Goal: Information Seeking & Learning: Learn about a topic

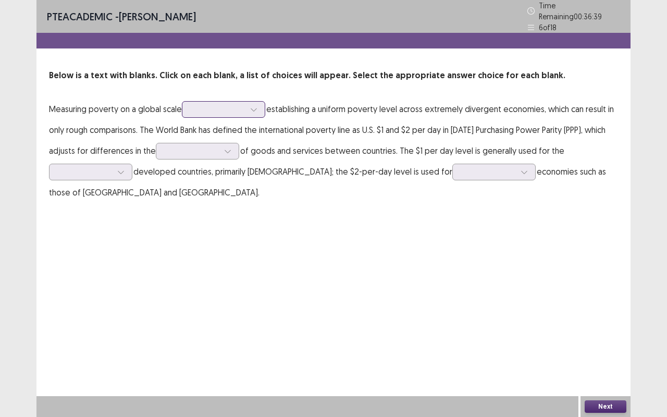
click at [257, 106] on icon at bounding box center [253, 109] width 7 height 7
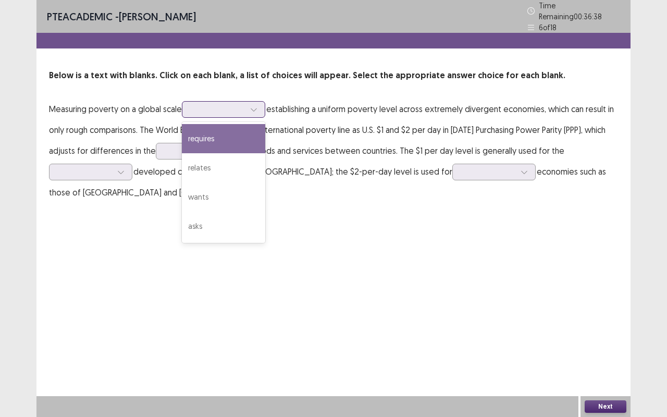
click at [228, 126] on div "requires" at bounding box center [223, 138] width 83 height 29
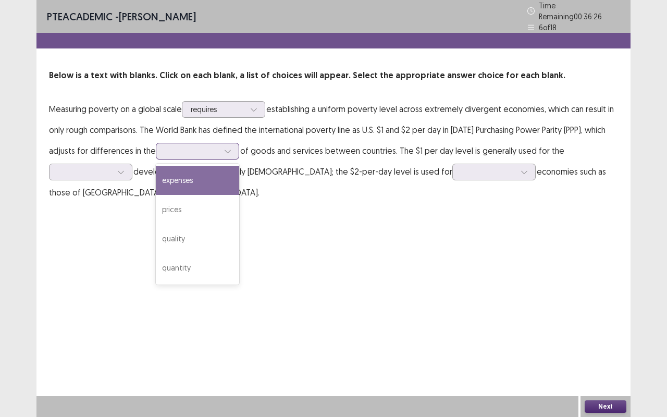
click at [230, 144] on div at bounding box center [228, 151] width 16 height 16
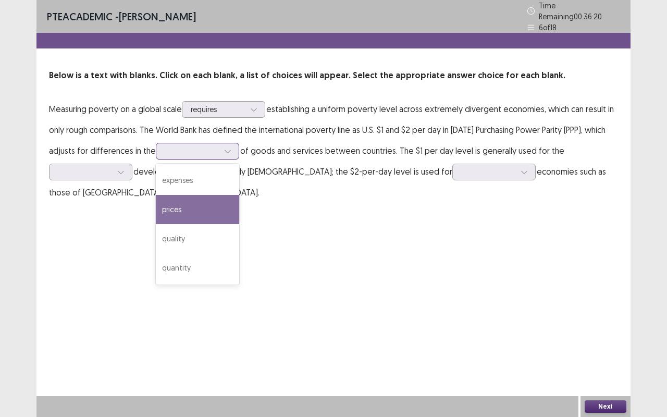
click at [170, 199] on div "prices" at bounding box center [197, 209] width 83 height 29
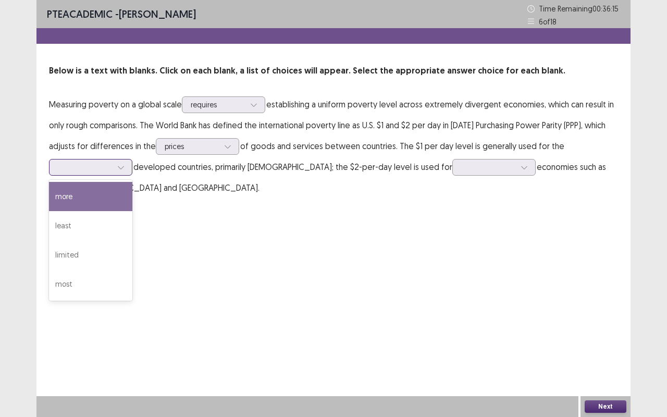
click at [121, 168] on icon at bounding box center [120, 167] width 7 height 7
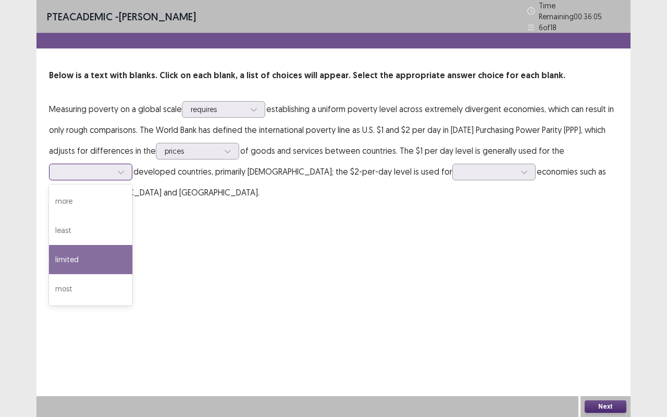
click at [61, 224] on div "least" at bounding box center [90, 230] width 83 height 29
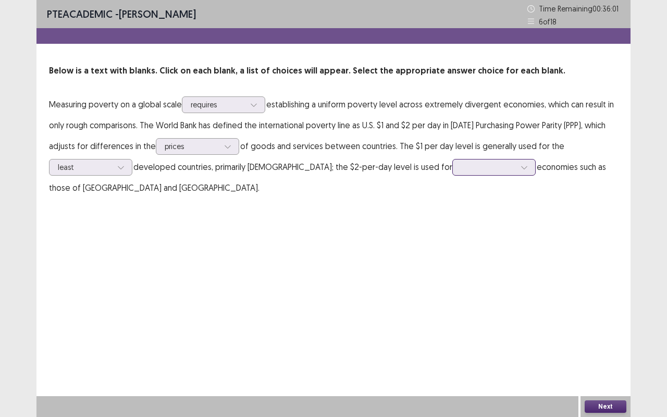
click at [520, 170] on icon at bounding box center [523, 167] width 7 height 7
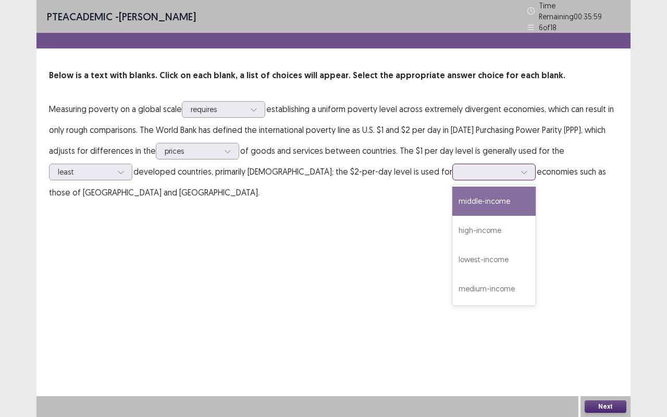
click at [452, 231] on div "high-income" at bounding box center [493, 230] width 83 height 29
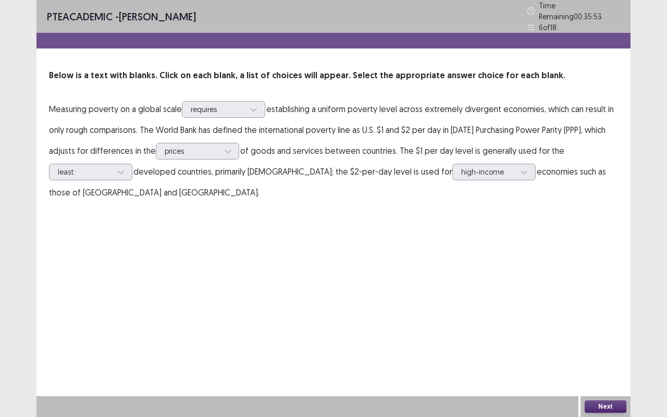
click at [591, 405] on button "Next" at bounding box center [605, 406] width 42 height 12
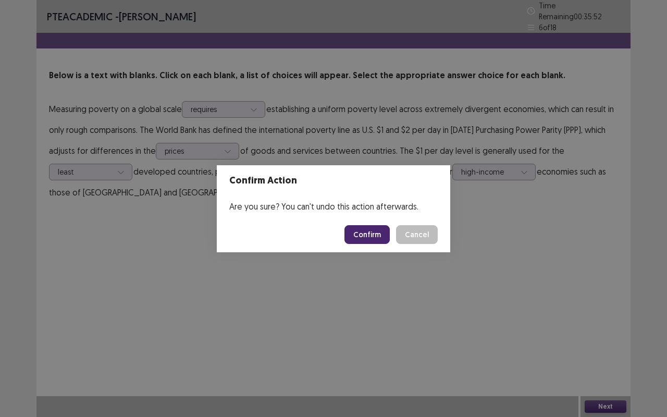
click at [365, 232] on button "Confirm" at bounding box center [366, 234] width 45 height 19
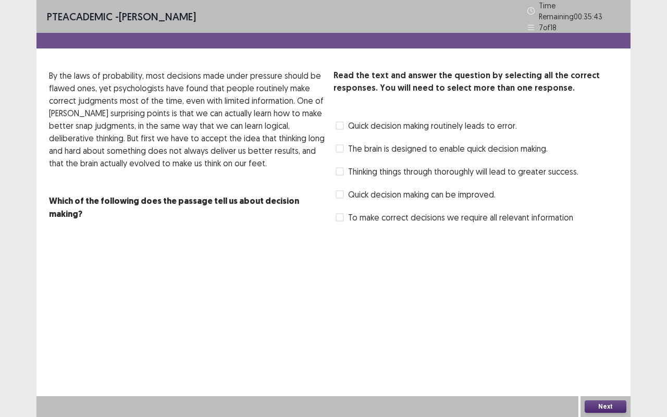
click at [365, 232] on div "PTE academic - Deepika Paudel Time Remaining 00 : 35 : 43 7 of 18 Read the text…" at bounding box center [333, 123] width 594 height 246
click at [341, 213] on span at bounding box center [339, 217] width 8 height 8
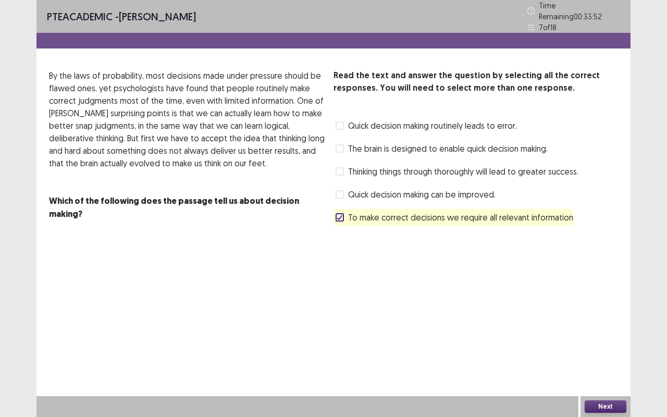
click at [341, 144] on span at bounding box center [339, 148] width 8 height 8
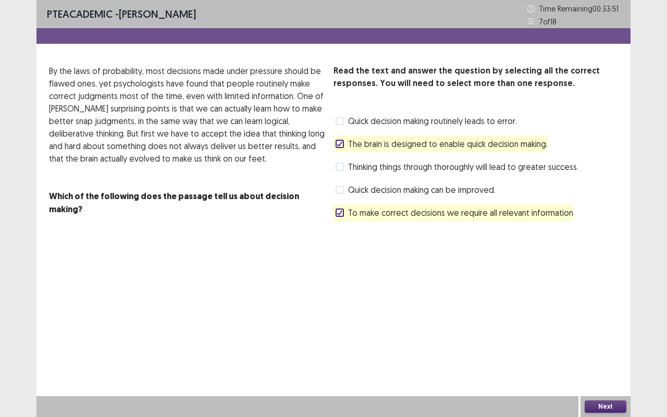
click at [340, 166] on span at bounding box center [339, 166] width 8 height 8
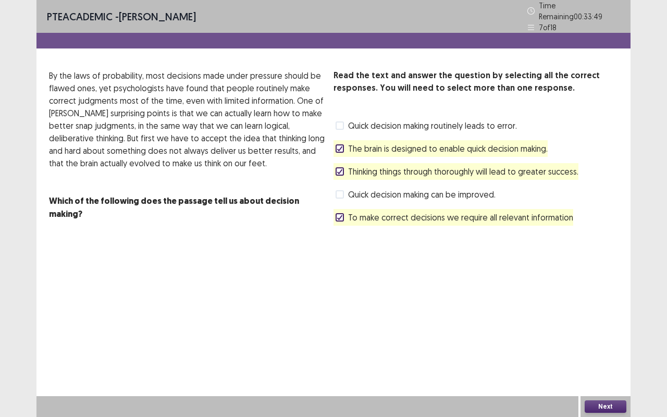
click at [607, 412] on div "Next" at bounding box center [605, 406] width 50 height 21
click at [604, 405] on button "Next" at bounding box center [605, 406] width 42 height 12
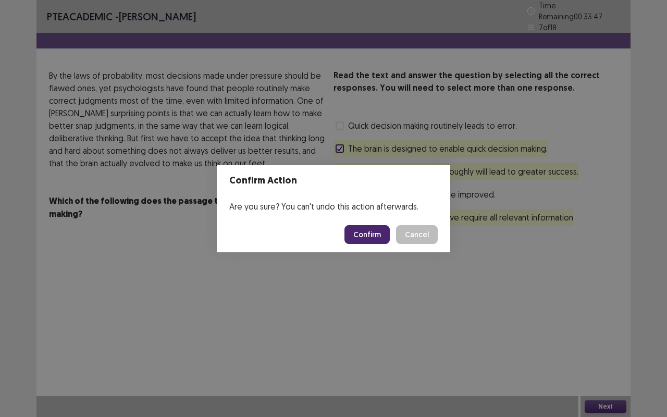
click at [419, 231] on button "Cancel" at bounding box center [417, 234] width 42 height 19
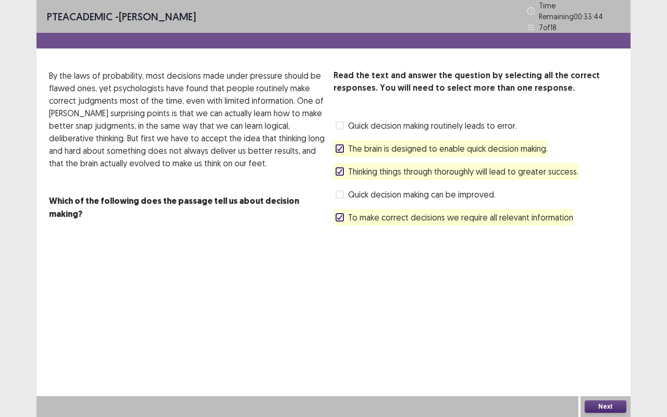
drag, startPoint x: 381, startPoint y: 167, endPoint x: 338, endPoint y: 164, distance: 42.8
click at [338, 165] on label "Thinking things through thoroughly will lead to greater success." at bounding box center [456, 171] width 243 height 12
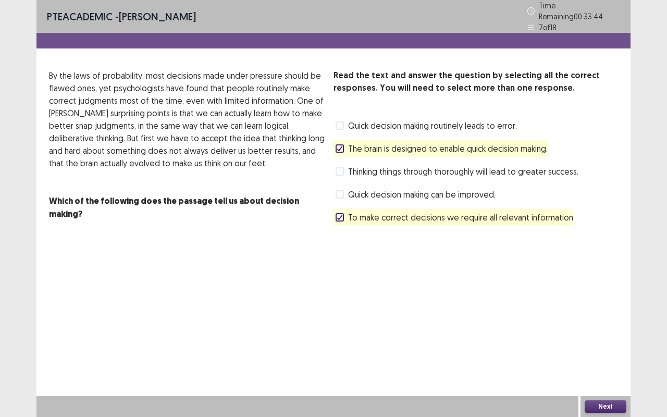
click at [338, 167] on span at bounding box center [339, 171] width 8 height 8
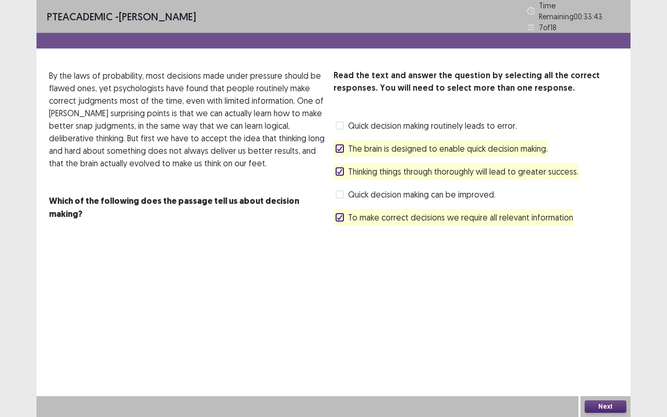
click at [338, 169] on icon at bounding box center [339, 171] width 6 height 5
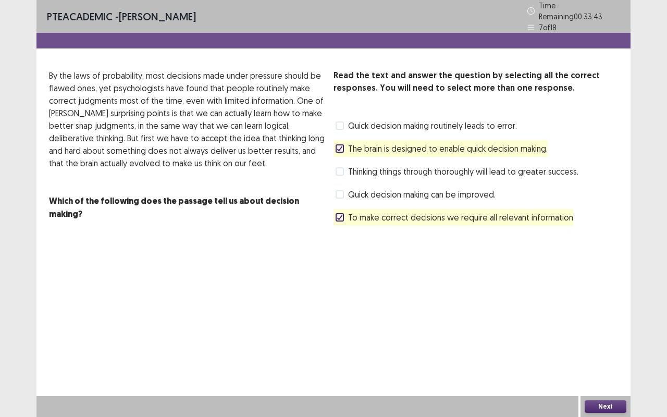
click at [341, 190] on span at bounding box center [339, 194] width 8 height 8
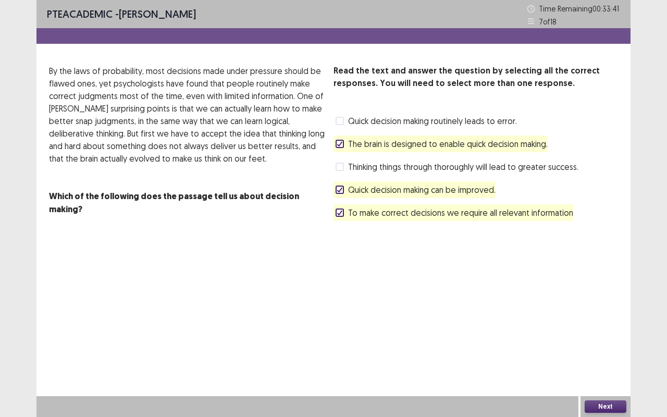
click at [598, 409] on button "Next" at bounding box center [605, 406] width 42 height 12
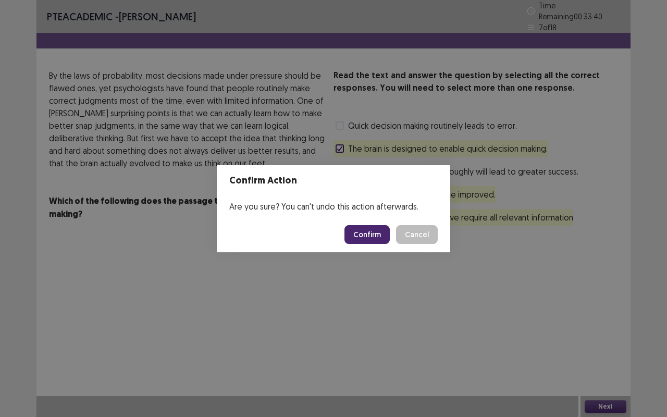
click at [374, 228] on button "Confirm" at bounding box center [366, 234] width 45 height 19
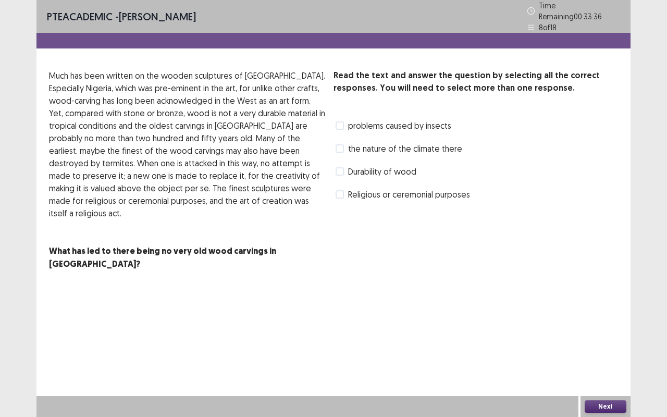
click at [585, 406] on button "Next" at bounding box center [605, 406] width 42 height 12
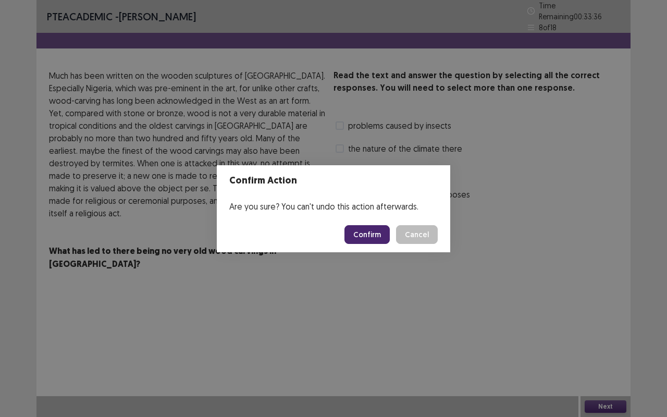
click at [362, 234] on button "Confirm" at bounding box center [366, 234] width 45 height 19
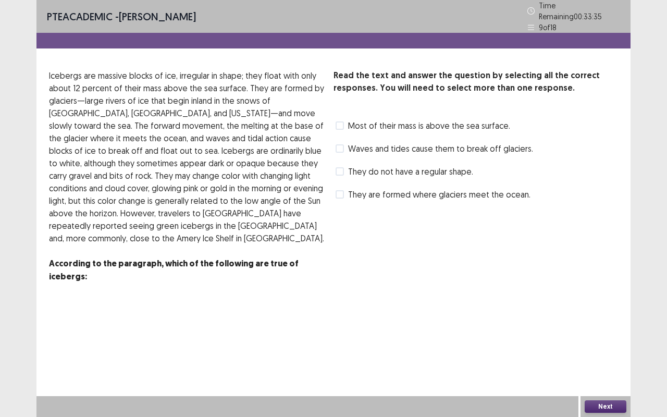
click at [370, 163] on div "They do not have a regular shape." at bounding box center [403, 171] width 140 height 17
click at [343, 144] on span at bounding box center [339, 148] width 8 height 8
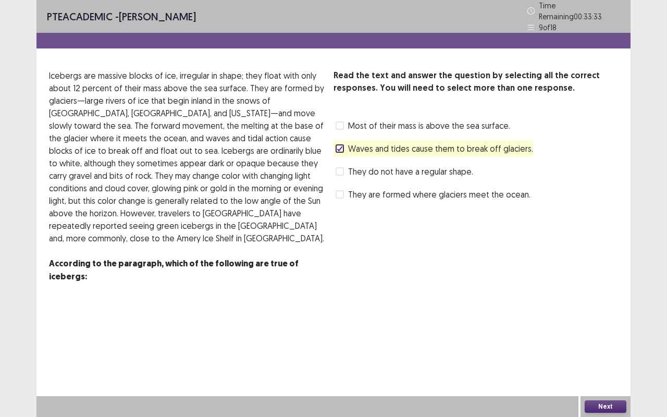
click at [609, 405] on button "Next" at bounding box center [605, 406] width 42 height 12
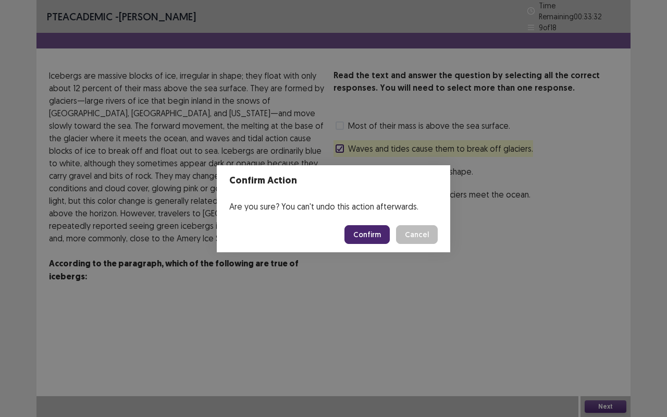
click at [377, 236] on button "Confirm" at bounding box center [366, 234] width 45 height 19
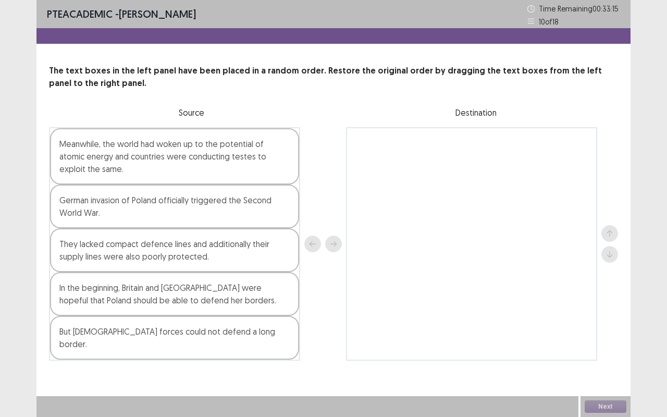
click at [149, 214] on div "German invasion of Poland officially triggered the Second World War." at bounding box center [174, 206] width 249 height 44
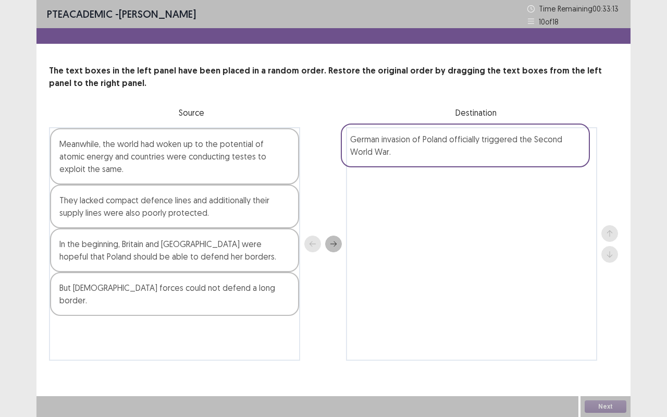
drag, startPoint x: 231, startPoint y: 210, endPoint x: 573, endPoint y: 143, distance: 348.2
click at [573, 143] on div "Meanwhile, the world had woken up to the potential of atomic energy and countri…" at bounding box center [333, 243] width 569 height 233
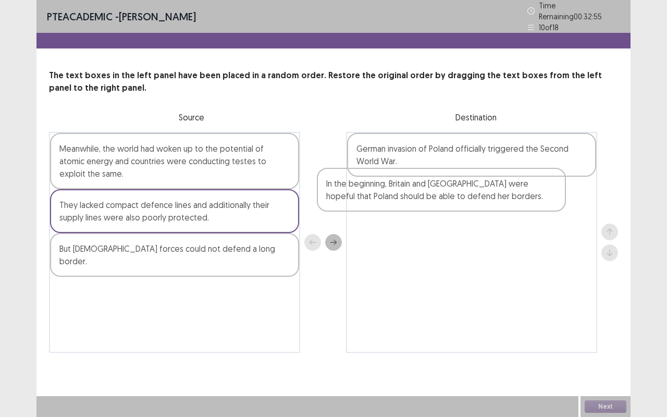
drag, startPoint x: 131, startPoint y: 259, endPoint x: 441, endPoint y: 191, distance: 317.3
click at [441, 191] on div "Meanwhile, the world had woken up to the potential of atomic energy and countri…" at bounding box center [333, 242] width 569 height 221
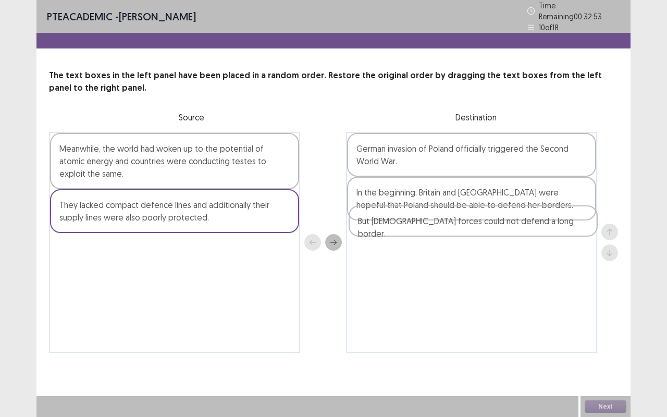
drag, startPoint x: 146, startPoint y: 245, endPoint x: 463, endPoint y: 223, distance: 318.4
click at [463, 223] on div "Meanwhile, the world had woken up to the potential of atomic energy and countri…" at bounding box center [333, 242] width 569 height 221
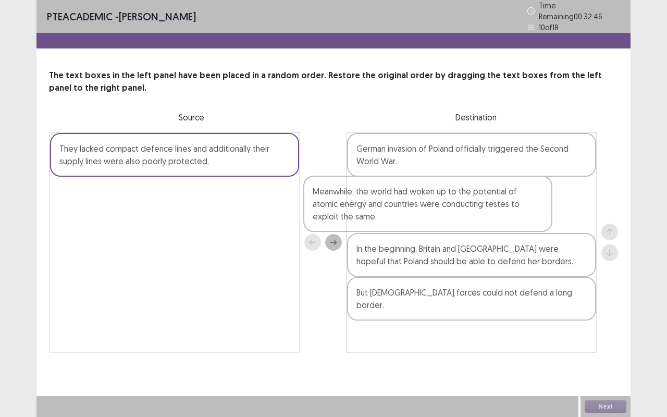
drag, startPoint x: 162, startPoint y: 156, endPoint x: 449, endPoint y: 204, distance: 290.4
click at [449, 204] on div "Meanwhile, the world had woken up to the potential of atomic energy and countri…" at bounding box center [333, 242] width 569 height 221
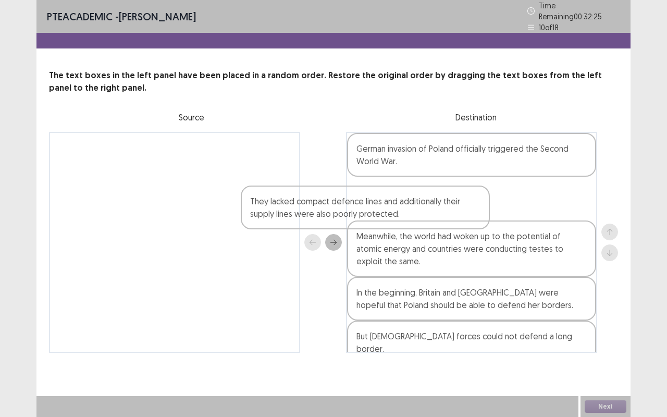
drag, startPoint x: 249, startPoint y: 143, endPoint x: 501, endPoint y: 188, distance: 256.1
click at [501, 188] on div "They lacked compact defence lines and additionally their supply lines were also…" at bounding box center [333, 242] width 569 height 221
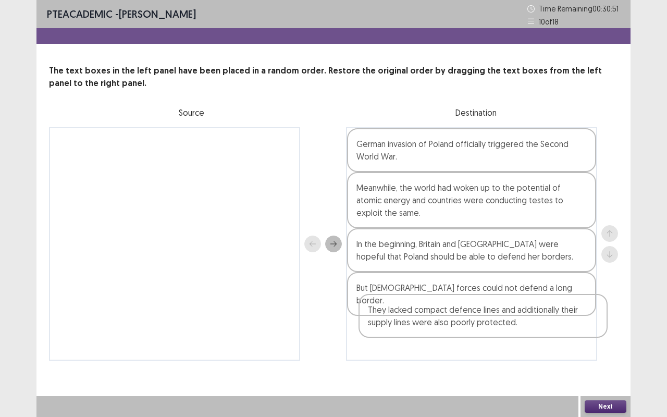
drag, startPoint x: 432, startPoint y: 193, endPoint x: 444, endPoint y: 340, distance: 147.3
click at [444, 340] on div "German invasion of Poland officially triggered the Second World War. They lacke…" at bounding box center [471, 243] width 251 height 233
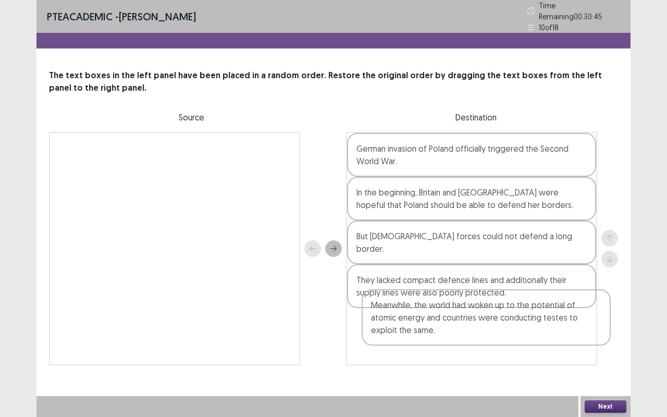
drag, startPoint x: 382, startPoint y: 206, endPoint x: 397, endPoint y: 371, distance: 165.7
click at [397, 371] on div "PTE academic - Deepika Paudel Time Remaining 00 : 30 : 45 10 of 18 The text box…" at bounding box center [333, 208] width 594 height 417
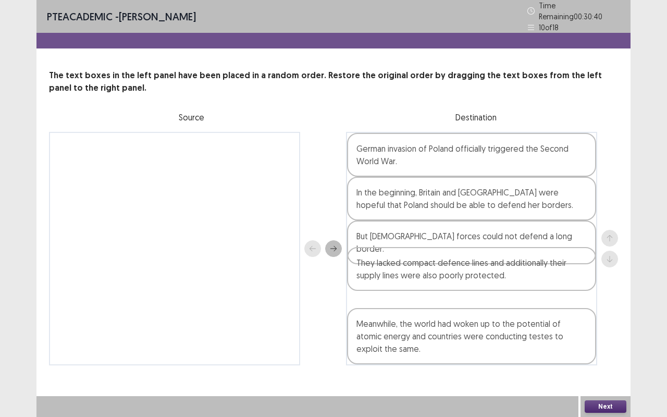
drag, startPoint x: 418, startPoint y: 281, endPoint x: 423, endPoint y: 245, distance: 36.8
click at [423, 245] on div "German invasion of Poland officially triggered the Second World War. In the beg…" at bounding box center [471, 248] width 251 height 233
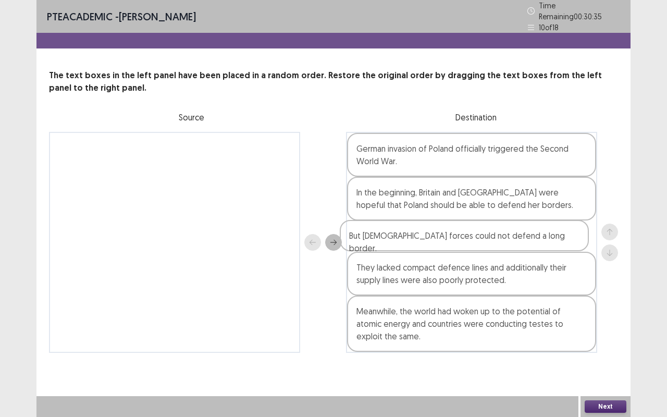
drag, startPoint x: 419, startPoint y: 284, endPoint x: 408, endPoint y: 225, distance: 59.8
click at [408, 225] on div "German invasion of Poland officially triggered the Second World War. In the beg…" at bounding box center [471, 242] width 251 height 221
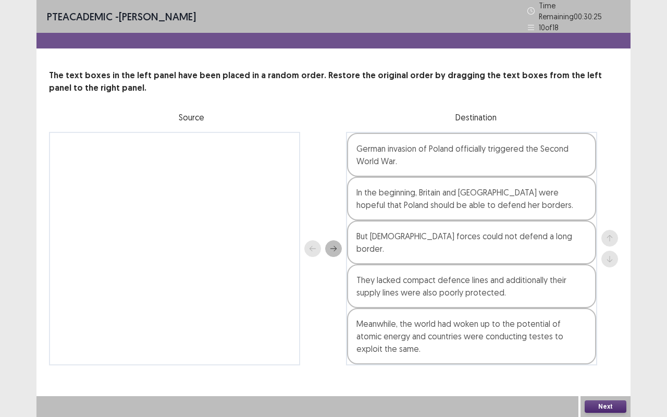
click at [590, 401] on button "Next" at bounding box center [605, 406] width 42 height 12
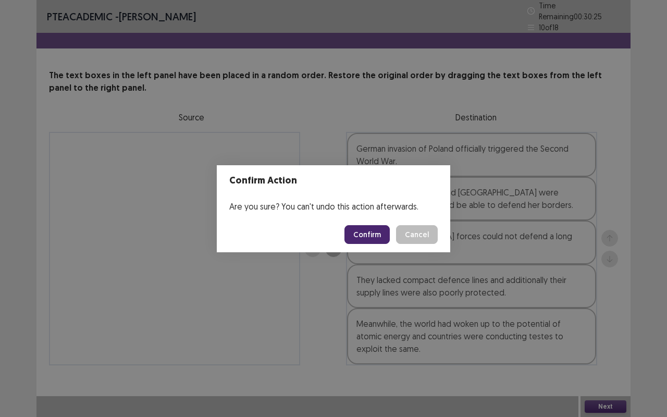
click at [371, 239] on button "Confirm" at bounding box center [366, 234] width 45 height 19
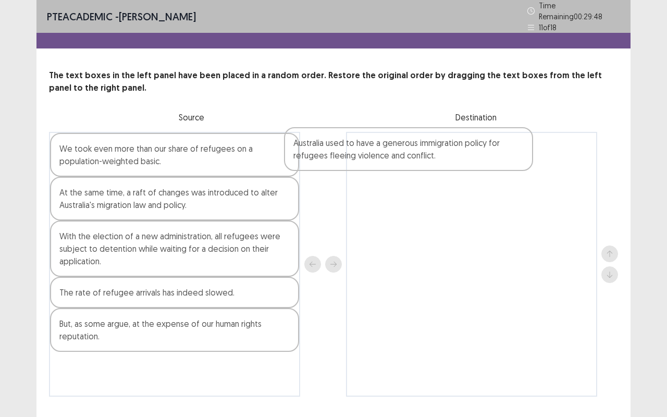
drag, startPoint x: 207, startPoint y: 186, endPoint x: 486, endPoint y: 144, distance: 282.9
click at [486, 144] on div "We took even more than our share of refugees on a population-weighted basic. Au…" at bounding box center [333, 264] width 569 height 265
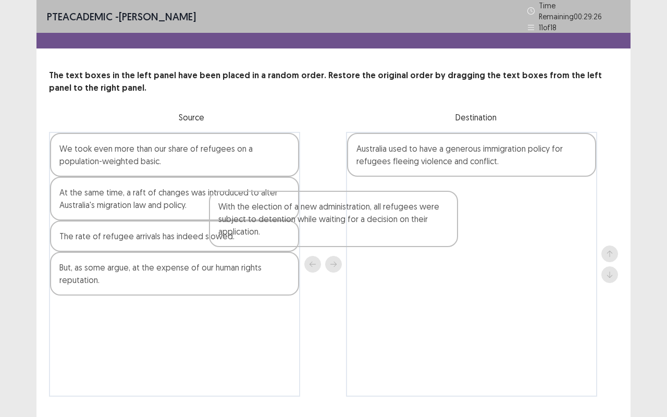
drag, startPoint x: 161, startPoint y: 255, endPoint x: 554, endPoint y: 189, distance: 398.3
click at [554, 189] on div "We took even more than our share of refugees on a population-weighted basic. At…" at bounding box center [333, 264] width 569 height 265
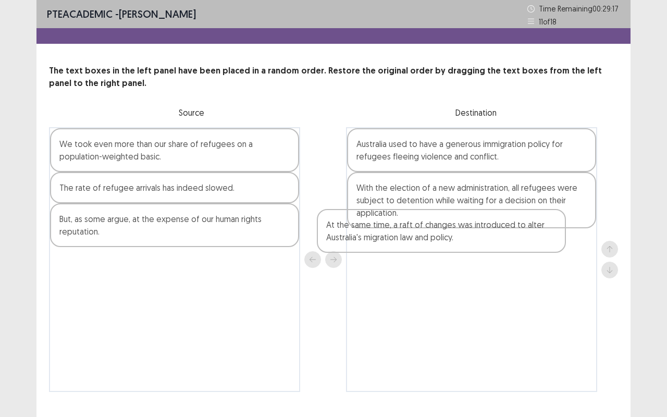
drag, startPoint x: 192, startPoint y: 184, endPoint x: 493, endPoint y: 235, distance: 305.4
click at [493, 235] on div "We took even more than our share of refugees on a population-weighted basic. At…" at bounding box center [333, 259] width 569 height 265
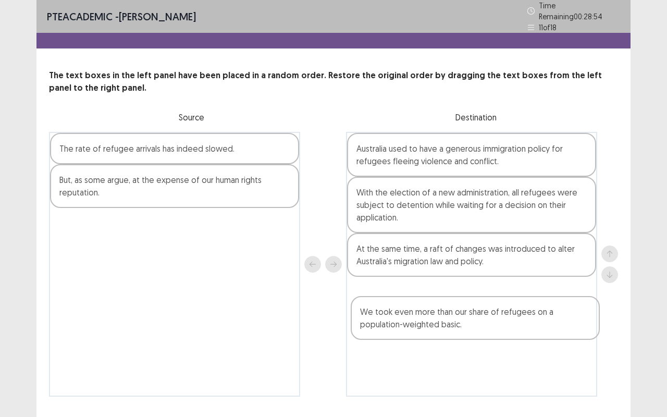
drag, startPoint x: 221, startPoint y: 147, endPoint x: 564, endPoint y: 294, distance: 373.5
click at [564, 294] on div "We took even more than our share of refugees on a population-weighted basic. Th…" at bounding box center [333, 264] width 569 height 265
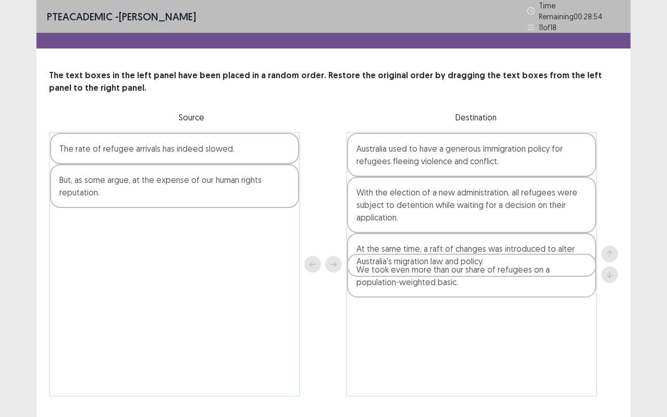
scroll to position [18, 0]
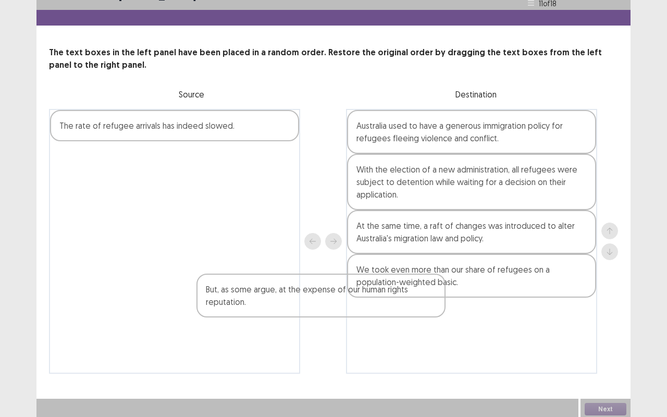
drag, startPoint x: 101, startPoint y: 168, endPoint x: 147, endPoint y: 243, distance: 87.4
click at [299, 361] on div "The rate of refugee arrivals has indeed slowed. But, as some argue, at the expe…" at bounding box center [174, 241] width 251 height 265
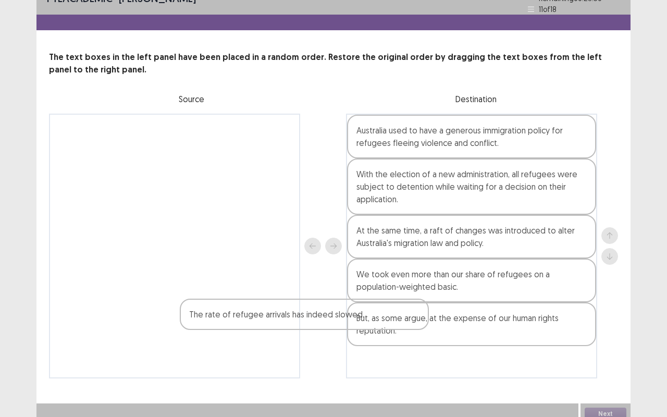
scroll to position [21, 0]
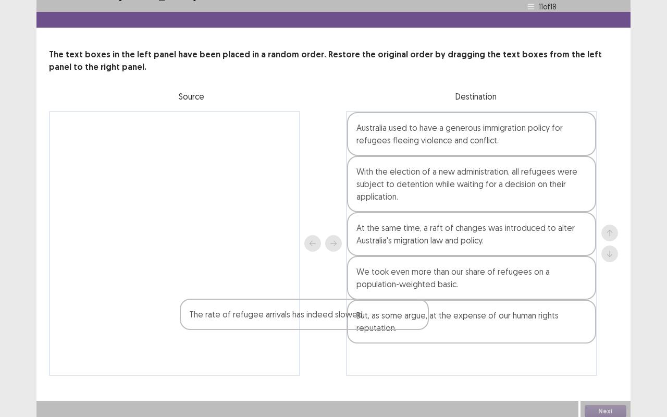
drag, startPoint x: 95, startPoint y: 126, endPoint x: 212, endPoint y: 416, distance: 312.8
click at [212, 416] on div "PTE academic - Deepika Paudel Time Remaining 00 : 28 : 50 11 of 18 The text box…" at bounding box center [333, 200] width 594 height 442
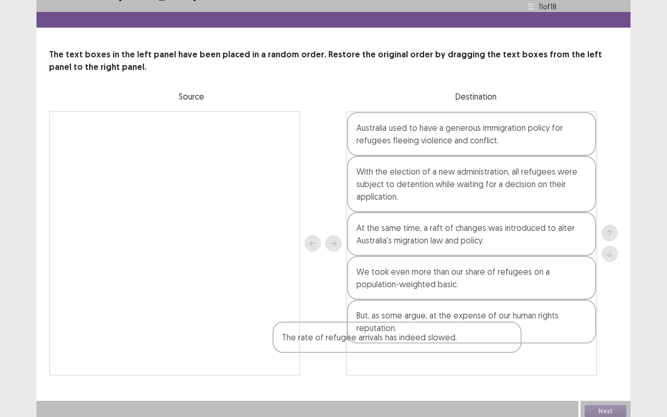
drag, startPoint x: 227, startPoint y: 127, endPoint x: 458, endPoint y: 380, distance: 342.4
click at [458, 380] on div "PTE academic - Deepika Paudel Time Remaining 00 : 28 : 49 11 of 18 The text box…" at bounding box center [333, 187] width 594 height 417
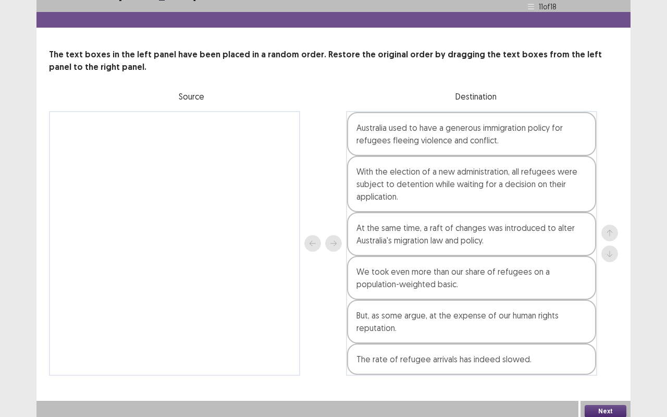
click at [458, 380] on div "PTE academic - Deepika Paudel Time Remaining 00 : 28 : 36 11 of 18 The text box…" at bounding box center [333, 187] width 594 height 417
click at [595, 408] on button "Next" at bounding box center [605, 411] width 42 height 12
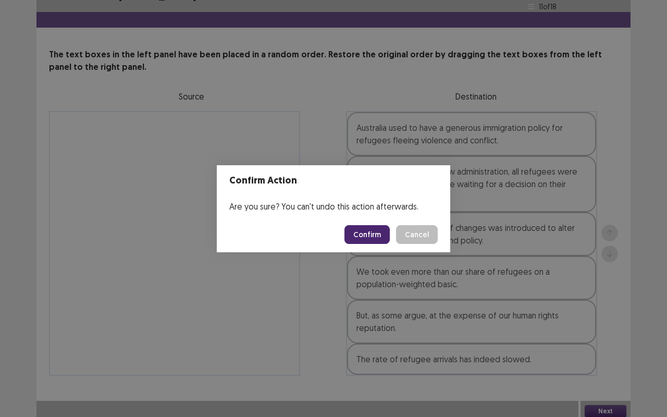
click at [383, 229] on button "Confirm" at bounding box center [366, 234] width 45 height 19
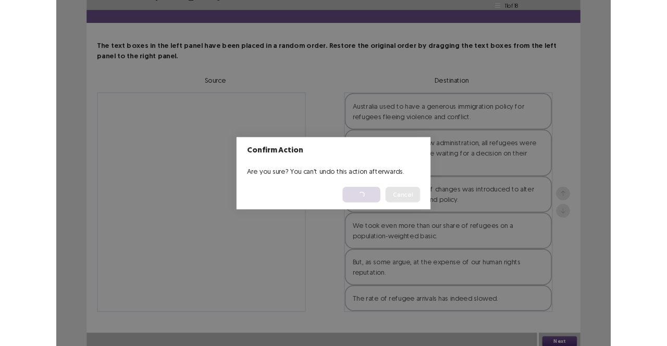
scroll to position [0, 0]
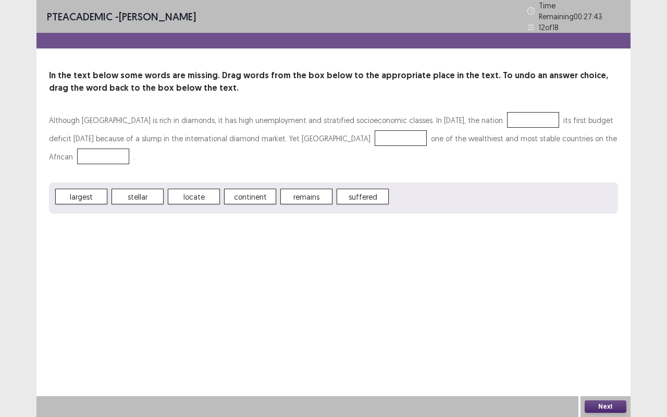
drag, startPoint x: 355, startPoint y: 176, endPoint x: 344, endPoint y: 145, distance: 32.4
click at [405, 69] on p "In the text below some words are missing. Drag words from the box below to the …" at bounding box center [333, 81] width 569 height 25
drag, startPoint x: 358, startPoint y: 176, endPoint x: 356, endPoint y: 171, distance: 5.6
drag, startPoint x: 356, startPoint y: 171, endPoint x: 298, endPoint y: 173, distance: 57.8
drag, startPoint x: 298, startPoint y: 173, endPoint x: 192, endPoint y: 174, distance: 106.2
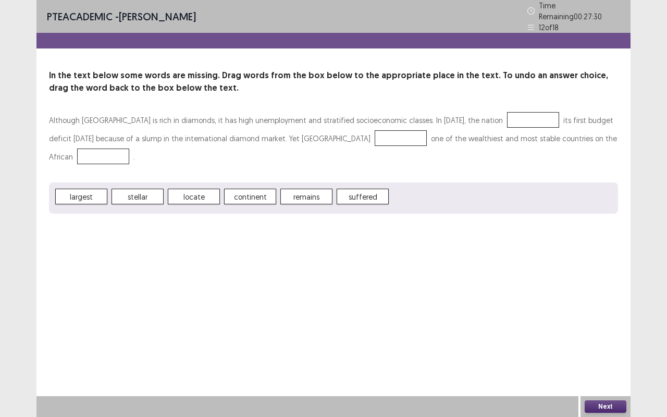
click at [605, 405] on button "Next" at bounding box center [605, 406] width 42 height 12
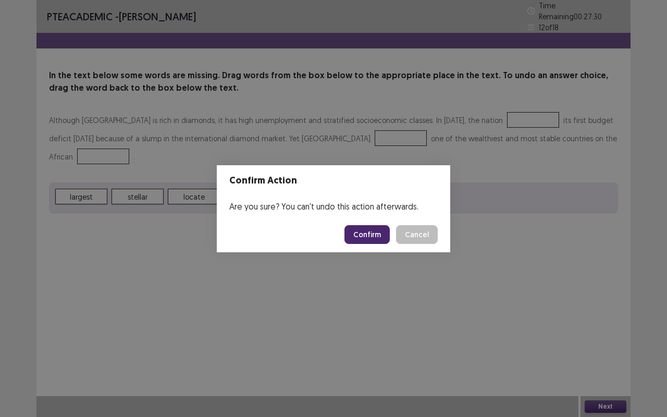
click at [363, 232] on button "Confirm" at bounding box center [366, 234] width 45 height 19
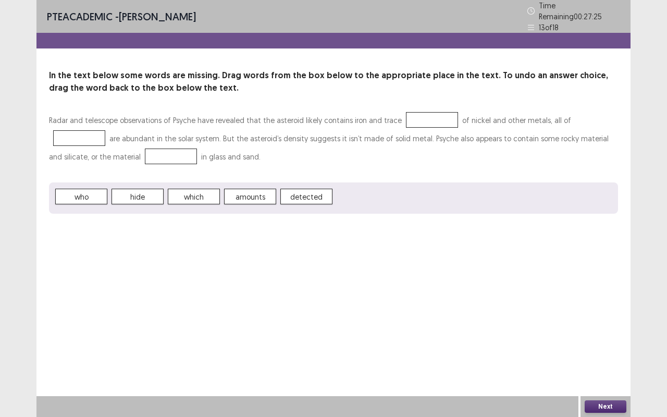
click at [254, 191] on span "amounts" at bounding box center [250, 197] width 52 height 16
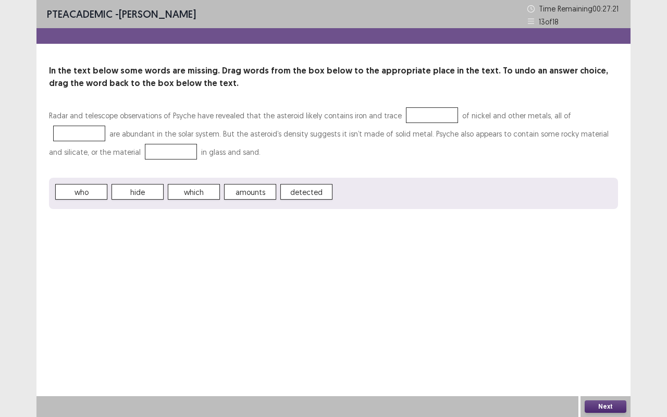
drag, startPoint x: 256, startPoint y: 185, endPoint x: 252, endPoint y: 193, distance: 8.9
click at [137, 296] on div "PTE academic - Deepika Paudel Time Remaining 00 : 27 : 19 13 of 18 In the text …" at bounding box center [333, 208] width 594 height 417
click at [464, 340] on div "PTE academic - Deepika Paudel Time Remaining 00 : 27 : 19 13 of 18 In the text …" at bounding box center [333, 208] width 594 height 417
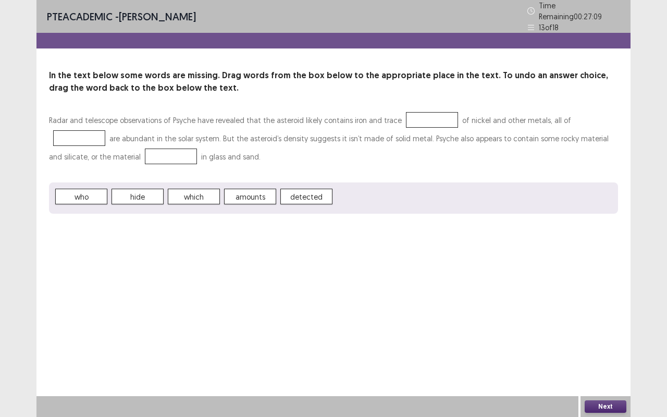
click at [344, 104] on div "In the text below some words are missing. Drag words from the box below to the …" at bounding box center [333, 141] width 594 height 144
drag, startPoint x: 196, startPoint y: 192, endPoint x: 221, endPoint y: 156, distance: 43.8
drag, startPoint x: 221, startPoint y: 156, endPoint x: 135, endPoint y: 223, distance: 108.7
click at [135, 223] on div "PTE academic - Deepika Paudel Time Remaining 00 : 27 : 03 13 of 18 In the text …" at bounding box center [333, 117] width 594 height 234
click at [193, 190] on span "amounts" at bounding box center [194, 197] width 52 height 16
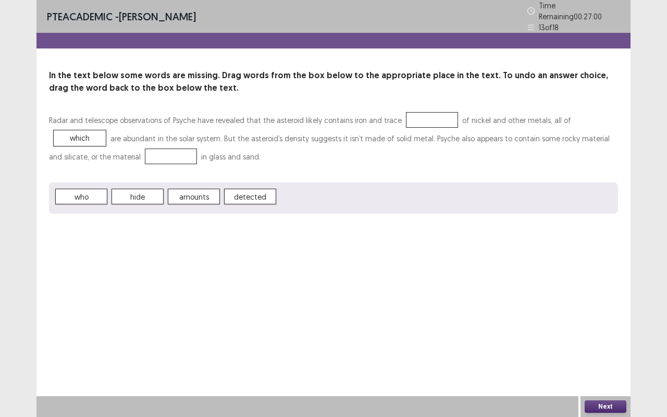
click at [255, 196] on span "detected" at bounding box center [250, 197] width 52 height 16
drag, startPoint x: 255, startPoint y: 196, endPoint x: 241, endPoint y: 192, distance: 14.7
click at [241, 192] on span "detected" at bounding box center [250, 197] width 52 height 16
drag, startPoint x: 286, startPoint y: 170, endPoint x: 299, endPoint y: 168, distance: 13.2
click at [299, 168] on div "Radar and telescope observations of Psyche have revealed that the asteroid like…" at bounding box center [333, 162] width 569 height 103
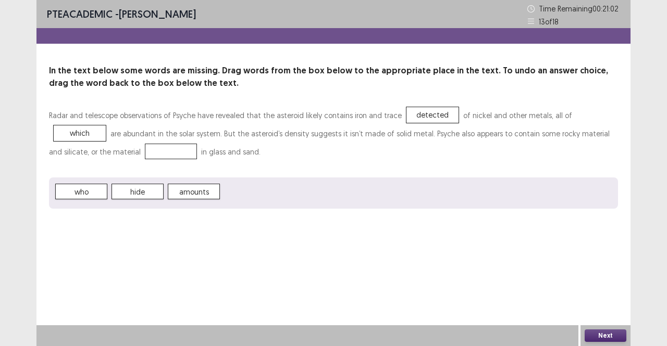
drag, startPoint x: 206, startPoint y: 191, endPoint x: 397, endPoint y: 111, distance: 206.6
click at [197, 194] on span "amounts" at bounding box center [194, 192] width 52 height 16
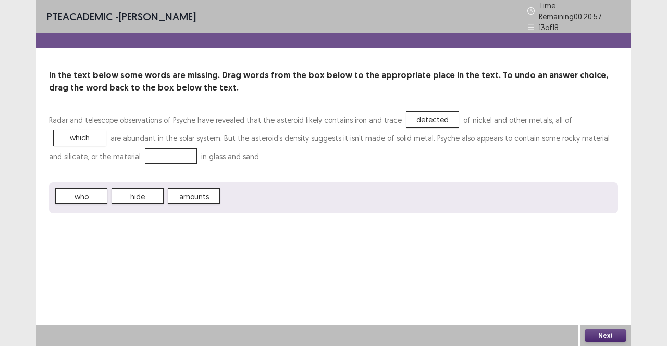
drag, startPoint x: 189, startPoint y: 193, endPoint x: 287, endPoint y: 175, distance: 100.0
drag, startPoint x: 192, startPoint y: 192, endPoint x: 202, endPoint y: 196, distance: 10.7
drag, startPoint x: 394, startPoint y: 107, endPoint x: 394, endPoint y: 117, distance: 9.9
drag, startPoint x: 407, startPoint y: 115, endPoint x: 285, endPoint y: 137, distance: 123.8
click at [602, 332] on button "Next" at bounding box center [605, 336] width 42 height 12
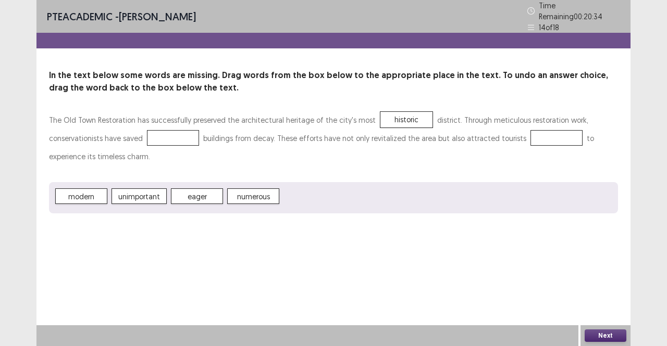
drag, startPoint x: 308, startPoint y: 191, endPoint x: 400, endPoint y: 118, distance: 116.8
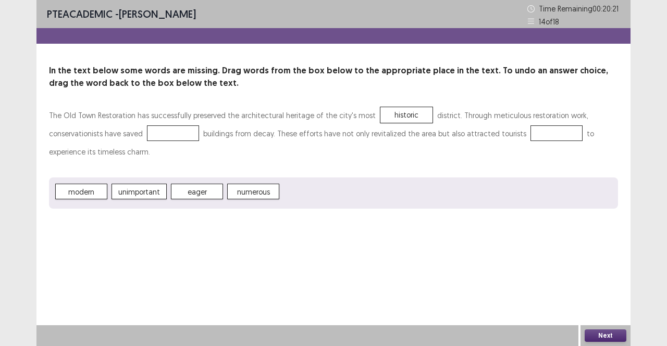
drag, startPoint x: 243, startPoint y: 194, endPoint x: 231, endPoint y: 190, distance: 12.9
drag, startPoint x: 255, startPoint y: 193, endPoint x: 251, endPoint y: 189, distance: 6.3
click at [244, 189] on div "modern unimportant eager numerous" at bounding box center [333, 193] width 569 height 31
click at [240, 197] on div "modern unimportant eager" at bounding box center [333, 193] width 569 height 31
click at [217, 203] on div "modern unimportant eager" at bounding box center [333, 193] width 569 height 31
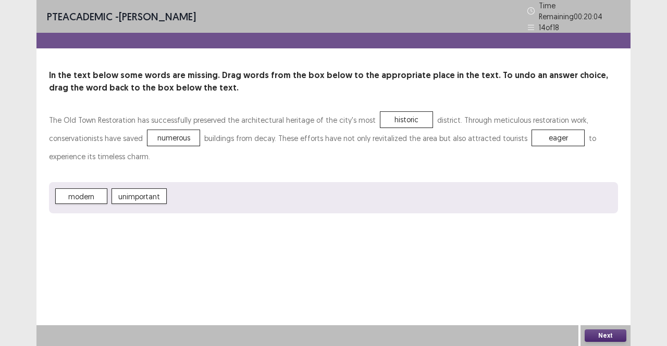
drag, startPoint x: 199, startPoint y: 193, endPoint x: 533, endPoint y: 166, distance: 334.9
click at [598, 334] on button "Next" at bounding box center [605, 336] width 42 height 12
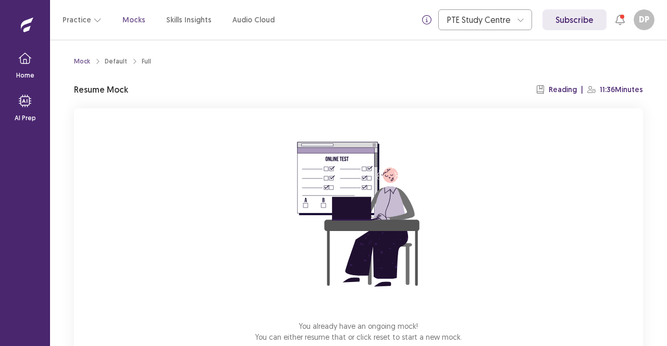
click at [531, 286] on div "You already have an ongoing mock! You can either resume that or click reset to …" at bounding box center [358, 247] width 569 height 278
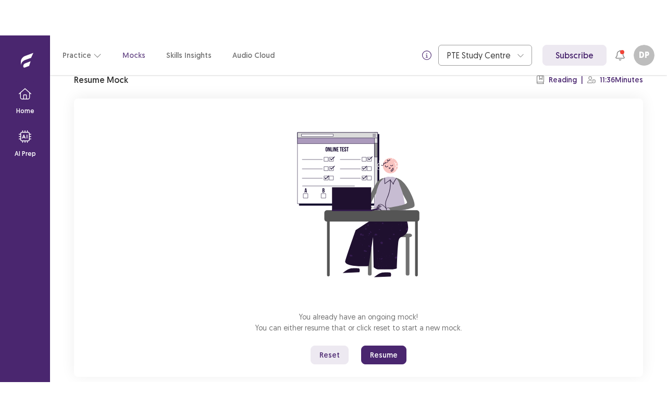
scroll to position [65, 0]
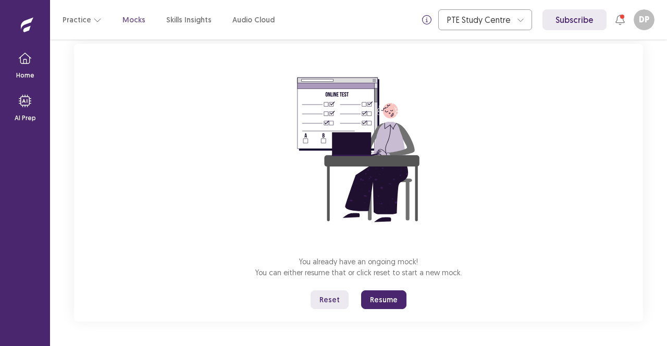
click at [385, 297] on button "Resume" at bounding box center [383, 300] width 45 height 19
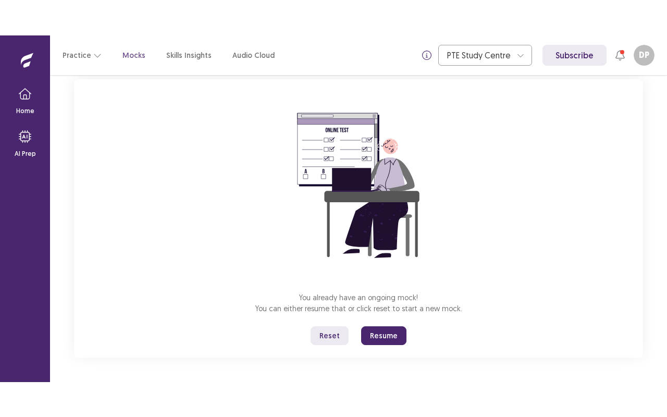
scroll to position [0, 0]
